Goal: Complete Application Form: Complete application form

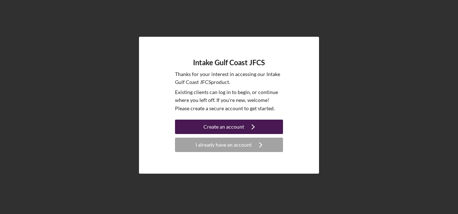
drag, startPoint x: 0, startPoint y: 0, endPoint x: 233, endPoint y: 128, distance: 266.0
click at [233, 128] on div "Create an account" at bounding box center [223, 126] width 41 height 14
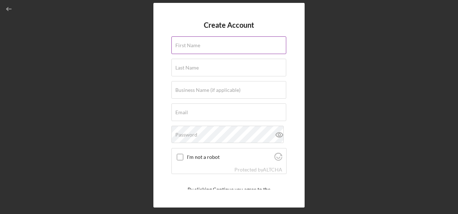
click at [200, 44] on div "First Name" at bounding box center [228, 45] width 115 height 18
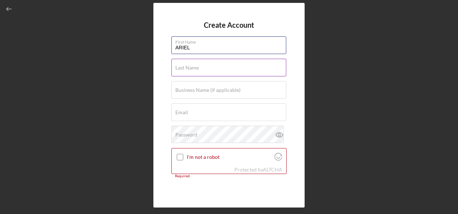
type input "ARIEL"
click at [188, 65] on label "Last Name" at bounding box center [186, 68] width 23 height 6
click at [188, 65] on input "Last Name" at bounding box center [228, 67] width 115 height 17
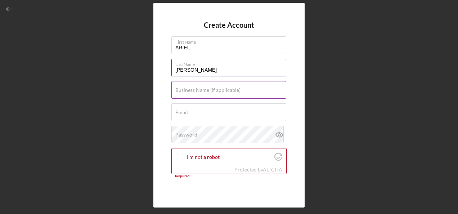
type input "[PERSON_NAME]"
click at [186, 90] on label "Business Name (if applicable)" at bounding box center [207, 90] width 65 height 6
click at [186, 90] on input "Business Name (if applicable)" at bounding box center [228, 89] width 115 height 17
type input "Packaging on Time"
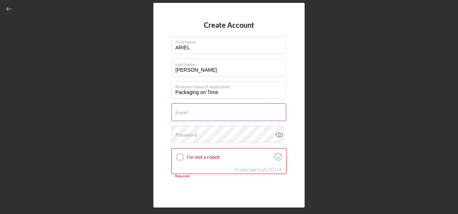
click at [179, 108] on div "Email Required" at bounding box center [228, 112] width 115 height 18
paste input "[PERSON_NAME] <[EMAIL_ADDRESS][DOMAIN_NAME]>"
drag, startPoint x: 212, startPoint y: 114, endPoint x: 160, endPoint y: 117, distance: 52.3
click at [160, 117] on div "Create Account First Name [PERSON_NAME] Last Name [PERSON_NAME] Business Name (…" at bounding box center [228, 105] width 151 height 204
click at [252, 114] on input "[EMAIL_ADDRESS][DOMAIN_NAME]>" at bounding box center [228, 111] width 115 height 17
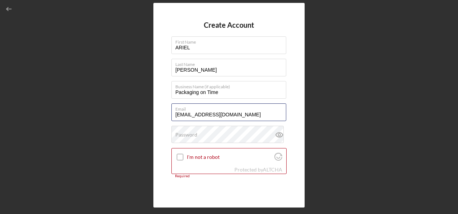
type input "[EMAIL_ADDRESS][DOMAIN_NAME]"
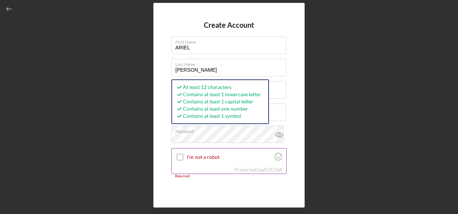
click at [181, 156] on input "I'm not a robot" at bounding box center [180, 157] width 6 height 6
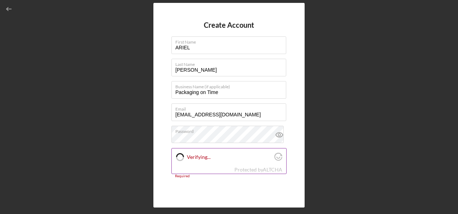
checkbox input "true"
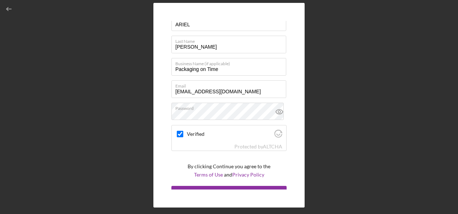
scroll to position [33, 0]
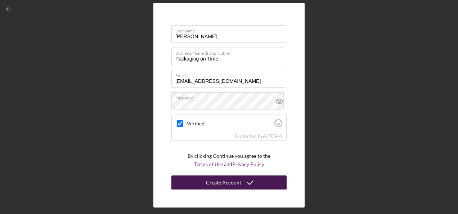
click at [221, 180] on div "Create Account" at bounding box center [223, 182] width 35 height 14
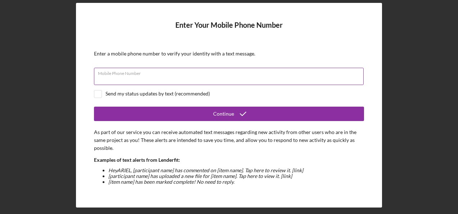
click at [152, 76] on input "Mobile Phone Number" at bounding box center [228, 76] width 269 height 17
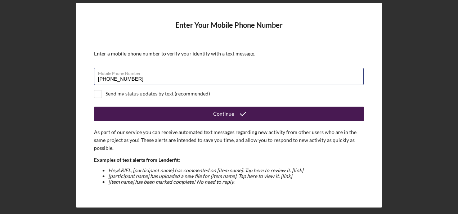
type input "[PHONE_NUMBER]"
click at [206, 113] on button "Continue" at bounding box center [229, 113] width 270 height 14
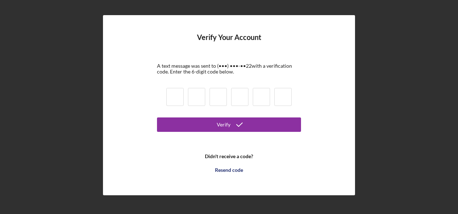
click at [173, 96] on input at bounding box center [174, 97] width 17 height 18
type input "0"
type input "6"
type input "4"
type input "0"
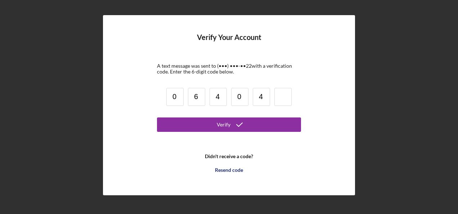
type input "4"
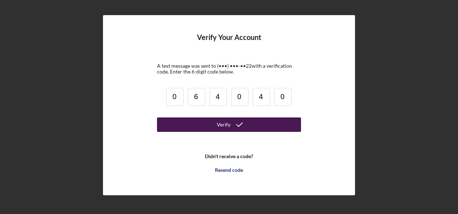
type input "0"
click at [225, 124] on div "Verify" at bounding box center [224, 124] width 14 height 14
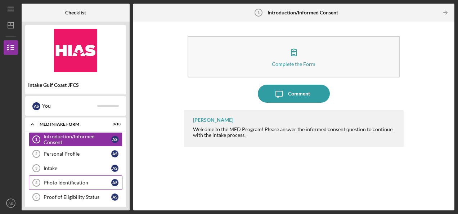
click at [77, 181] on div "Photo Identification" at bounding box center [78, 182] width 68 height 6
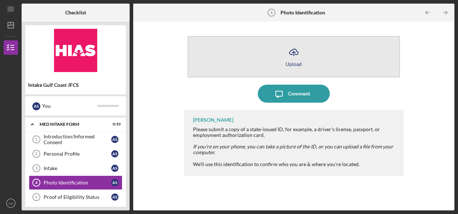
click at [286, 53] on icon "Icon/Upload" at bounding box center [294, 52] width 18 height 18
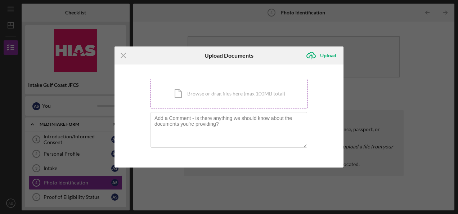
click at [206, 95] on div "Icon/Document Browse or drag files here (max 100MB total) Tap to choose files o…" at bounding box center [228, 93] width 157 height 29
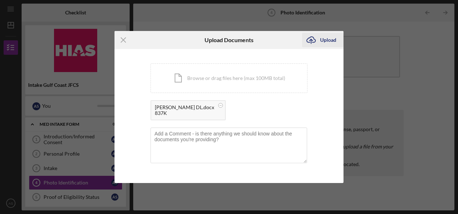
click at [308, 41] on icon "Icon/Upload" at bounding box center [311, 40] width 18 height 18
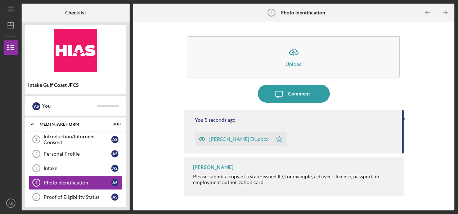
click at [272, 137] on icon "Icon/Star" at bounding box center [279, 139] width 14 height 14
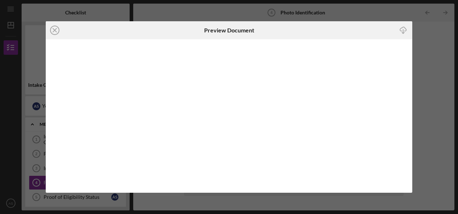
click at [55, 28] on icon "Icon/Close" at bounding box center [55, 30] width 18 height 18
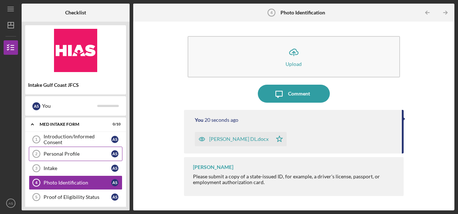
click at [63, 154] on div "Personal Profile" at bounding box center [78, 154] width 68 height 6
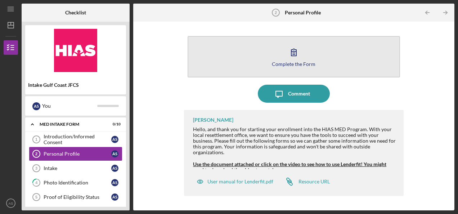
click at [286, 61] on div "Complete the Form" at bounding box center [294, 63] width 44 height 5
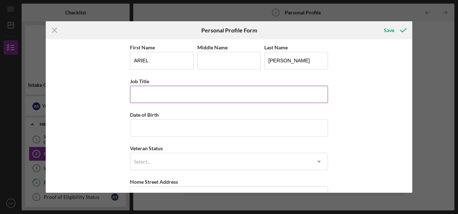
click at [153, 91] on input "Job Title" at bounding box center [229, 94] width 198 height 17
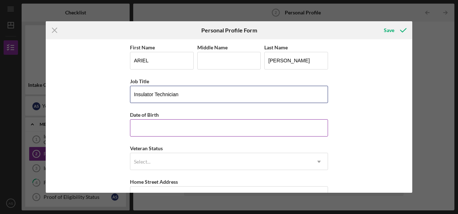
type input "Insulator Technician"
click at [178, 123] on input "Date of Birth" at bounding box center [229, 127] width 198 height 17
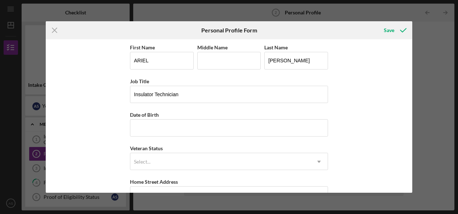
click at [403, 75] on div "First Name [PERSON_NAME] Middle Name Last Name [PERSON_NAME] Job Title Insulato…" at bounding box center [229, 115] width 366 height 153
click at [177, 132] on input "Date of Birth" at bounding box center [229, 127] width 198 height 17
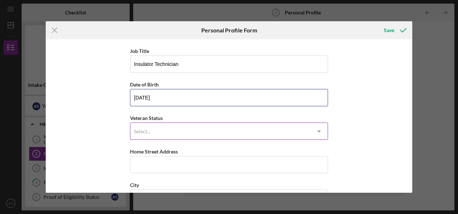
scroll to position [108, 0]
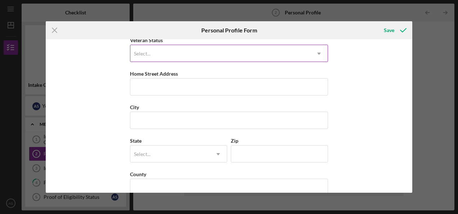
type input "[DATE]"
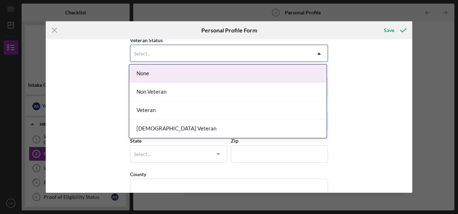
click at [142, 51] on div "Select..." at bounding box center [142, 54] width 17 height 6
click at [145, 78] on div "None" at bounding box center [227, 73] width 197 height 18
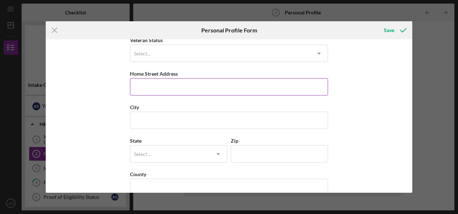
click at [156, 91] on input "Home Street Address" at bounding box center [229, 86] width 198 height 17
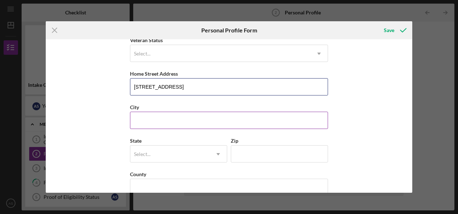
type input "[STREET_ADDRESS]"
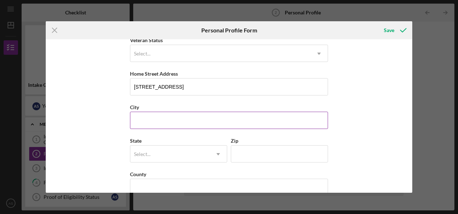
click at [163, 117] on input "City" at bounding box center [229, 120] width 198 height 17
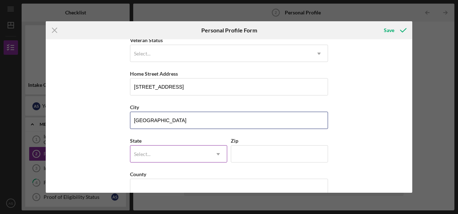
type input "[GEOGRAPHIC_DATA]"
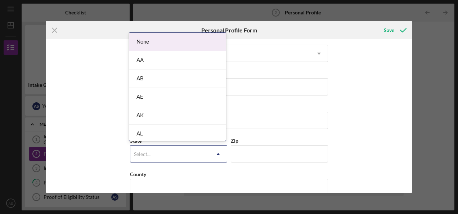
click at [214, 153] on icon "Icon/Dropdown Arrow" at bounding box center [217, 153] width 17 height 17
type input "fl"
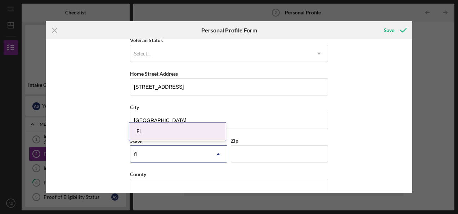
click at [161, 132] on div "FL" at bounding box center [177, 131] width 96 height 18
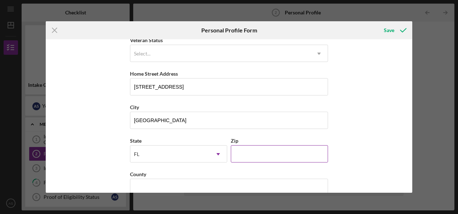
click at [252, 149] on input "Zip" at bounding box center [279, 153] width 97 height 17
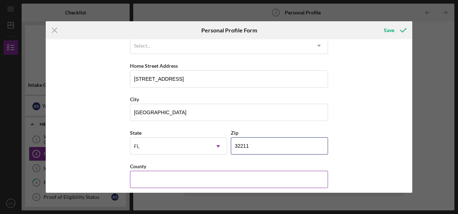
scroll to position [120, 0]
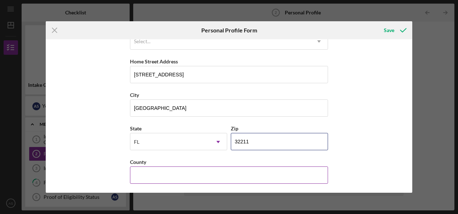
type input "32211"
click at [169, 173] on input "County" at bounding box center [229, 174] width 198 height 17
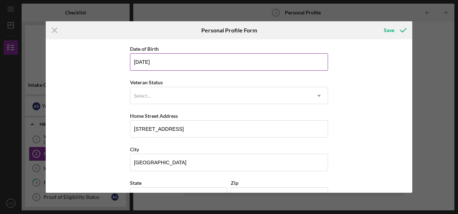
scroll to position [84, 0]
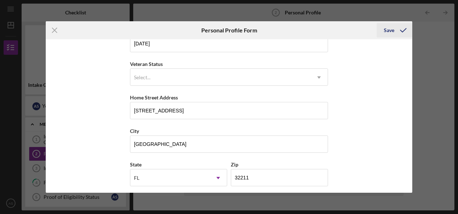
type input "[GEOGRAPHIC_DATA]"
click at [388, 28] on div "Save" at bounding box center [388, 30] width 10 height 14
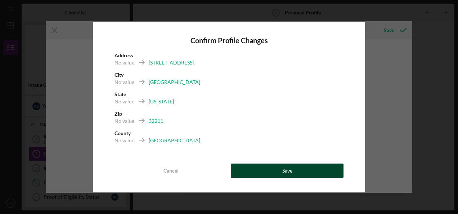
click at [267, 173] on button "Save" at bounding box center [287, 170] width 113 height 14
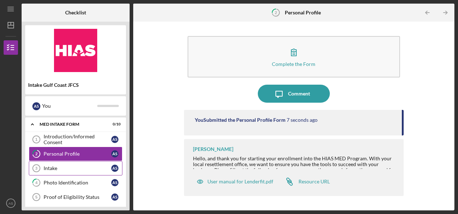
click at [63, 165] on div "Intake" at bounding box center [78, 168] width 68 height 6
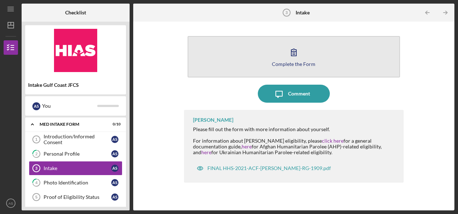
click at [286, 62] on div "Complete the Form" at bounding box center [294, 63] width 44 height 5
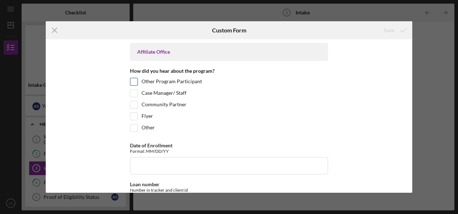
click at [176, 80] on label "Other Program Participant" at bounding box center [171, 81] width 60 height 7
click at [137, 80] on input "Other Program Participant" at bounding box center [133, 81] width 7 height 7
checkbox input "true"
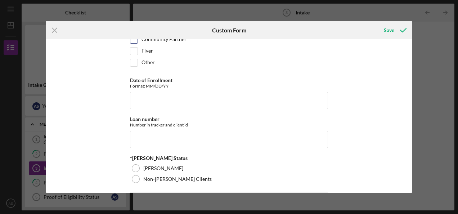
scroll to position [72, 0]
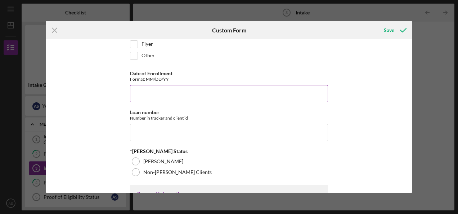
click at [168, 96] on input "Date of Enrollment" at bounding box center [229, 93] width 198 height 17
type input "[DATE]"
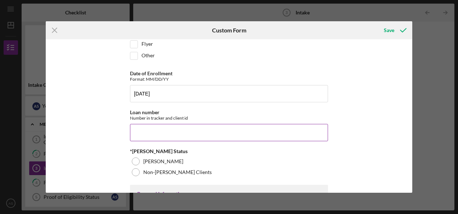
click at [165, 127] on input "Loan number" at bounding box center [229, 132] width 198 height 17
paste input "EAFFL2513"
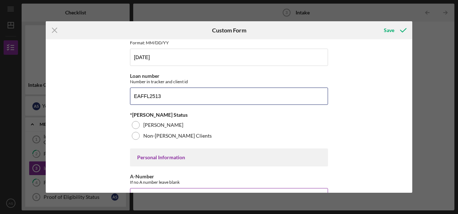
scroll to position [144, 0]
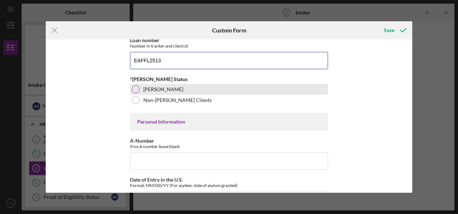
type input "EAFFL2513"
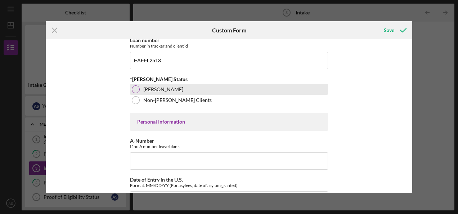
click at [135, 88] on div at bounding box center [136, 89] width 8 height 8
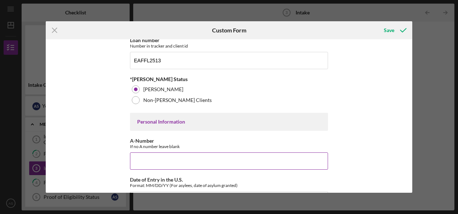
click at [145, 155] on input "A-Number" at bounding box center [229, 160] width 198 height 17
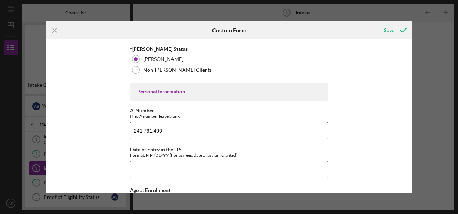
scroll to position [252, 0]
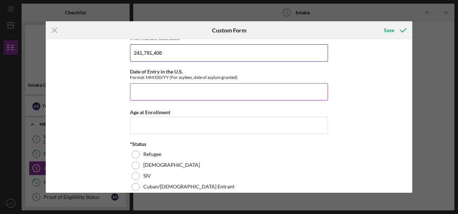
type input "241,791,406"
click at [155, 91] on input "Date of Entry in the U.S." at bounding box center [229, 91] width 198 height 17
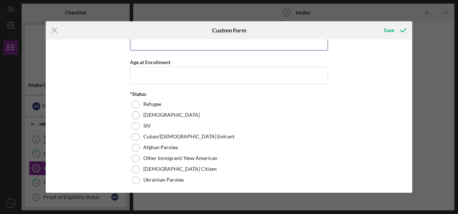
scroll to position [324, 0]
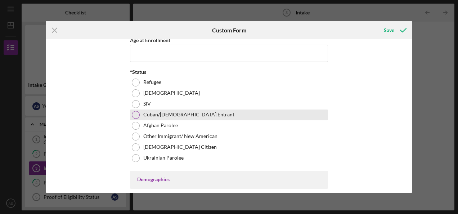
click at [155, 112] on label "Cuban/[DEMOGRAPHIC_DATA] Entrant" at bounding box center [188, 115] width 91 height 6
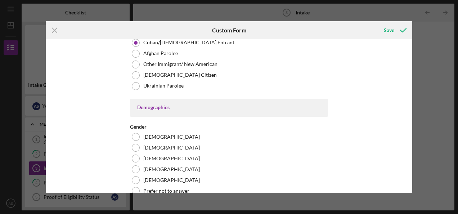
scroll to position [432, 0]
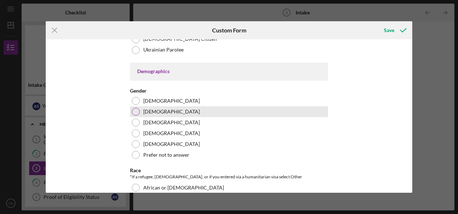
click at [145, 109] on label "[DEMOGRAPHIC_DATA]" at bounding box center [171, 112] width 56 height 6
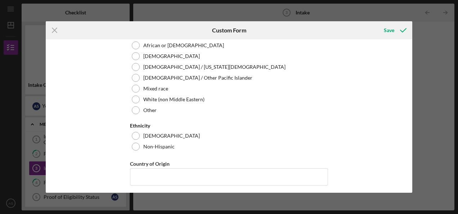
scroll to position [576, 0]
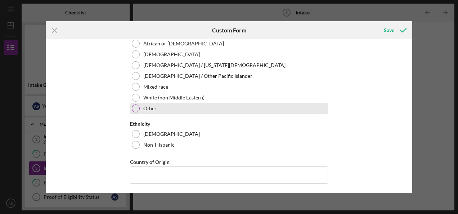
click at [149, 106] on label "Other" at bounding box center [149, 108] width 13 height 6
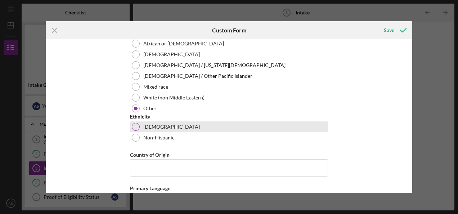
click at [151, 124] on label "[DEMOGRAPHIC_DATA]" at bounding box center [171, 127] width 56 height 6
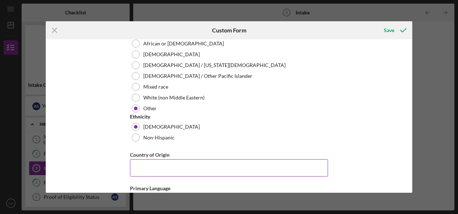
click at [150, 161] on input "Country of Origin" at bounding box center [229, 167] width 198 height 17
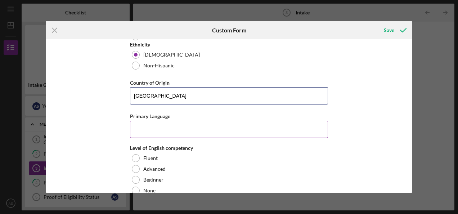
type input "[GEOGRAPHIC_DATA]"
click at [158, 122] on input "Primary Language" at bounding box center [229, 129] width 198 height 17
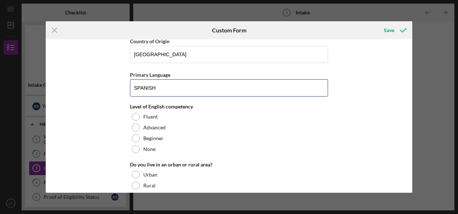
scroll to position [755, 0]
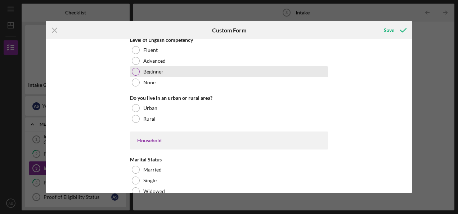
type input "SPANISH"
click at [136, 68] on div at bounding box center [136, 72] width 8 height 8
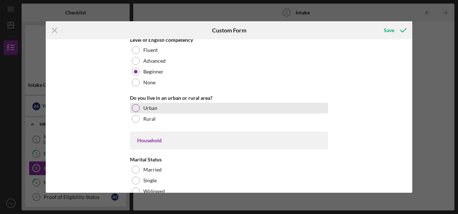
click at [132, 104] on div at bounding box center [136, 108] width 8 height 8
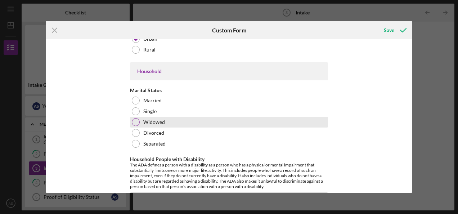
scroll to position [827, 0]
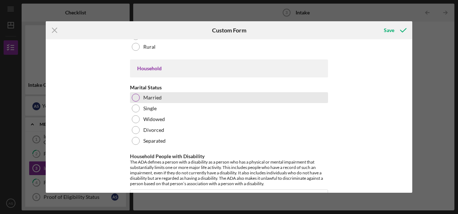
click at [132, 94] on div at bounding box center [136, 98] width 8 height 8
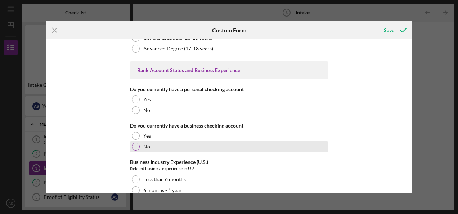
scroll to position [1320, 0]
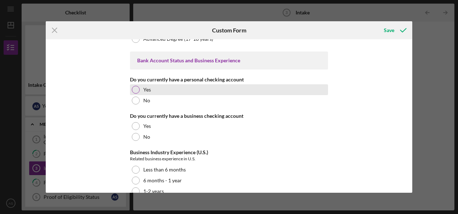
click at [135, 86] on div at bounding box center [136, 90] width 8 height 8
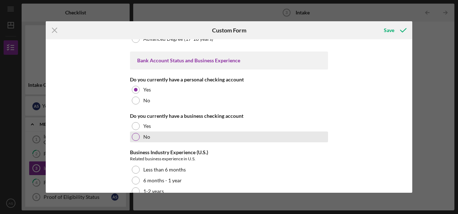
click at [133, 134] on div at bounding box center [136, 137] width 8 height 8
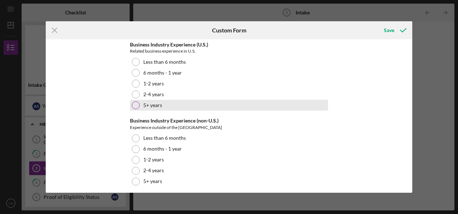
scroll to position [1428, 0]
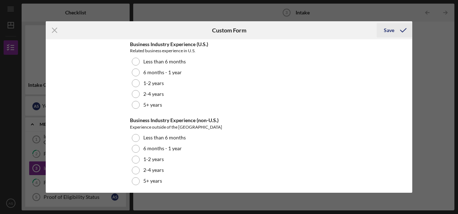
click at [387, 31] on div "Save" at bounding box center [388, 30] width 10 height 14
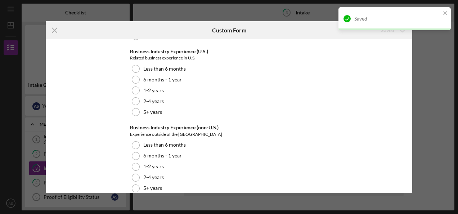
scroll to position [1435, 0]
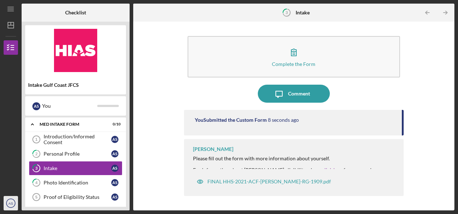
click at [13, 202] on text "AS" at bounding box center [11, 203] width 5 height 4
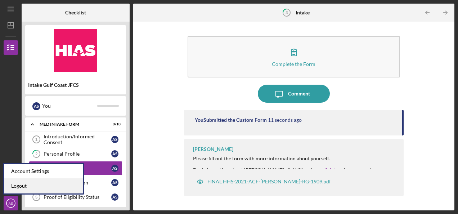
click at [21, 186] on link "Logout" at bounding box center [43, 185] width 79 height 15
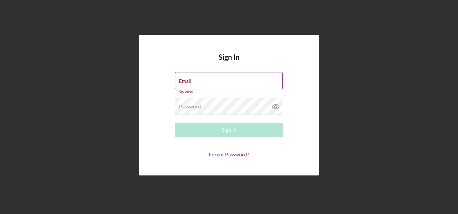
click at [195, 79] on div "Email Required" at bounding box center [229, 83] width 108 height 22
click at [192, 81] on input "Email" at bounding box center [229, 80] width 108 height 17
paste input "[PERSON_NAME] <[EMAIL_ADDRESS][DOMAIN_NAME]>"
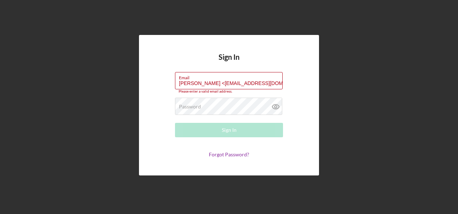
drag, startPoint x: 210, startPoint y: 85, endPoint x: 165, endPoint y: 86, distance: 44.6
click at [165, 86] on form "Email [PERSON_NAME] <[EMAIL_ADDRESS][DOMAIN_NAME]> Please enter a valid email a…" at bounding box center [229, 115] width 144 height 86
click at [268, 84] on input "[EMAIL_ADDRESS][DOMAIN_NAME]>" at bounding box center [229, 80] width 108 height 17
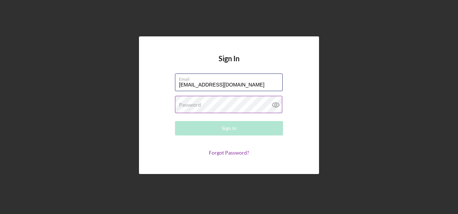
type input "[EMAIL_ADDRESS][DOMAIN_NAME]"
click at [196, 107] on label "Password" at bounding box center [190, 105] width 22 height 6
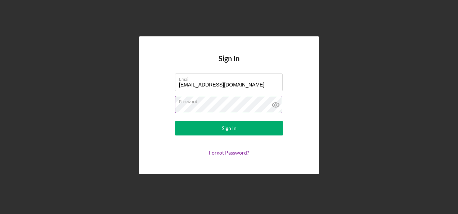
click at [175, 121] on button "Sign In" at bounding box center [229, 128] width 108 height 14
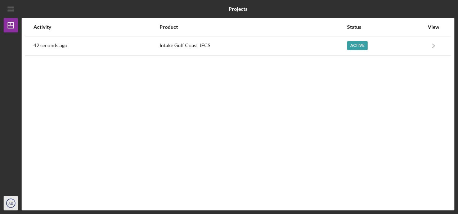
click at [7, 206] on icon "AS" at bounding box center [11, 203] width 14 height 18
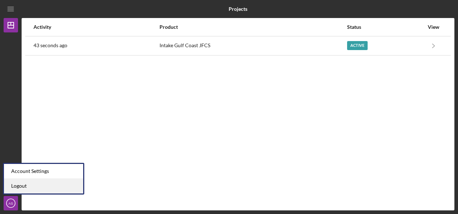
click at [17, 186] on link "Logout" at bounding box center [43, 185] width 79 height 15
